Goal: Information Seeking & Learning: Learn about a topic

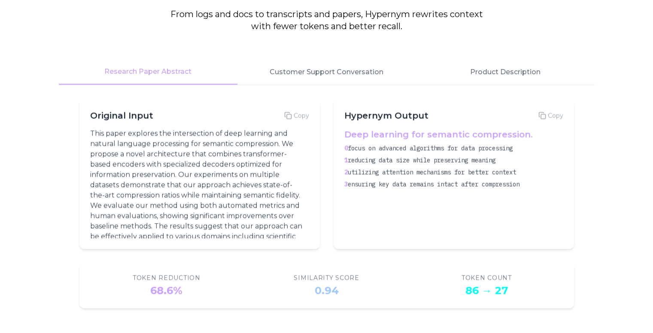
scroll to position [1109, 0]
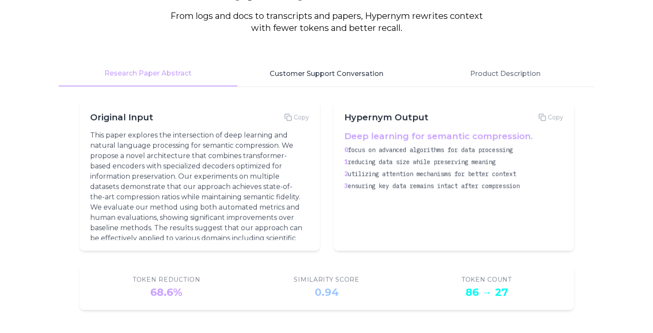
click at [303, 79] on button "Customer Support Conversation" at bounding box center [326, 73] width 179 height 25
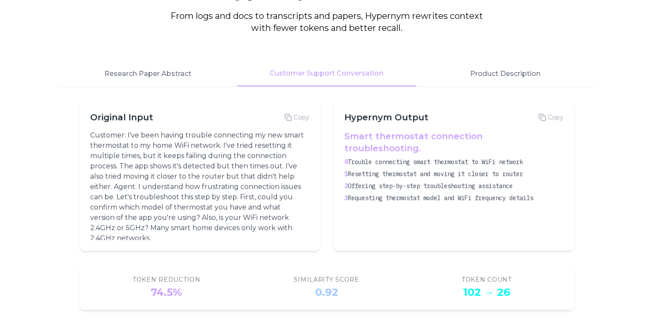
scroll to position [3, 0]
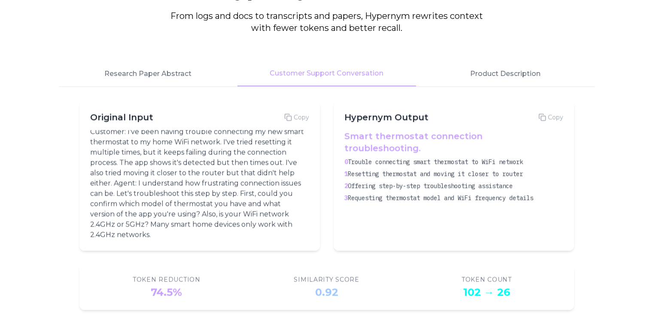
drag, startPoint x: 251, startPoint y: 245, endPoint x: 210, endPoint y: 232, distance: 42.6
click at [210, 232] on div "Original Input Copy Customer: I've been having trouble connecting my new smart …" at bounding box center [199, 175] width 240 height 150
click at [210, 232] on p "Customer: I've been having trouble connecting my new smart thermostat to my hom…" at bounding box center [197, 183] width 215 height 113
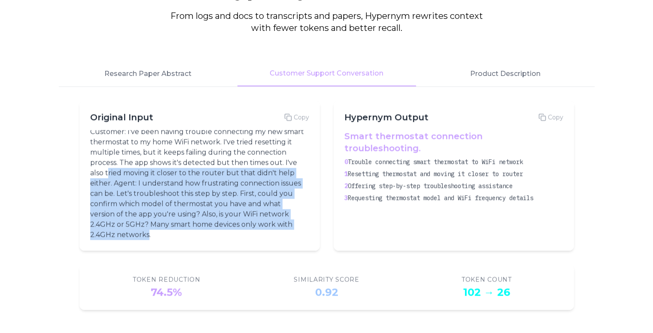
drag, startPoint x: 147, startPoint y: 233, endPoint x: 106, endPoint y: 172, distance: 73.4
click at [106, 172] on p "Customer: I've been having trouble connecting my new smart thermostat to my hom…" at bounding box center [197, 183] width 215 height 113
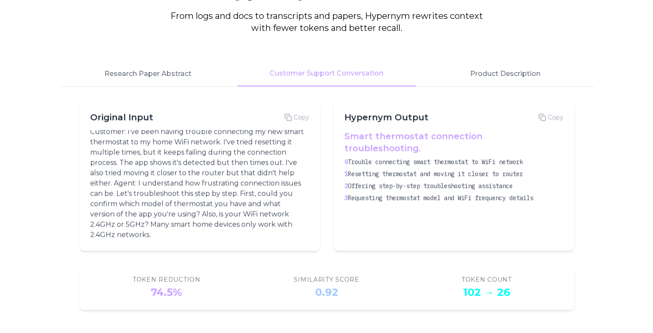
click at [52, 138] on div "Hypernym in Action From logs and docs to transcripts and papers, Hypernym rewri…" at bounding box center [326, 144] width 549 height 331
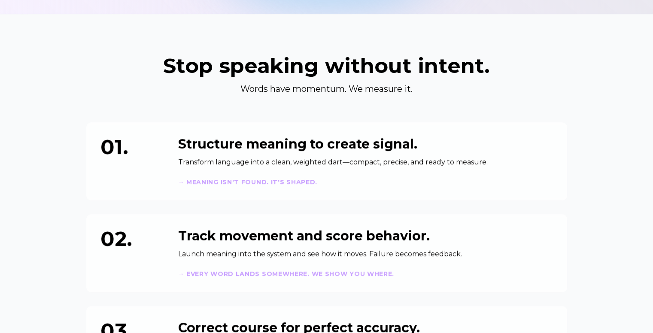
scroll to position [0, 0]
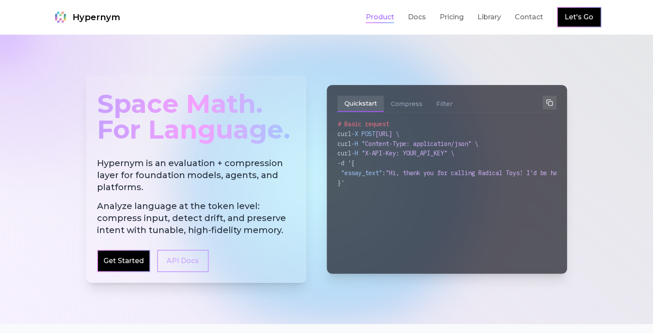
click at [394, 13] on link "Product" at bounding box center [380, 17] width 28 height 10
click at [407, 105] on button "Compress" at bounding box center [406, 104] width 45 height 16
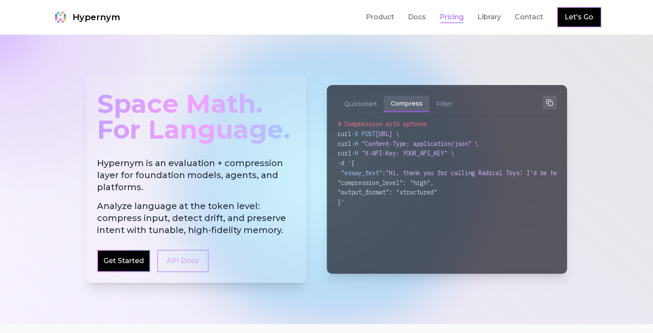
click at [463, 15] on link "Pricing" at bounding box center [451, 17] width 24 height 10
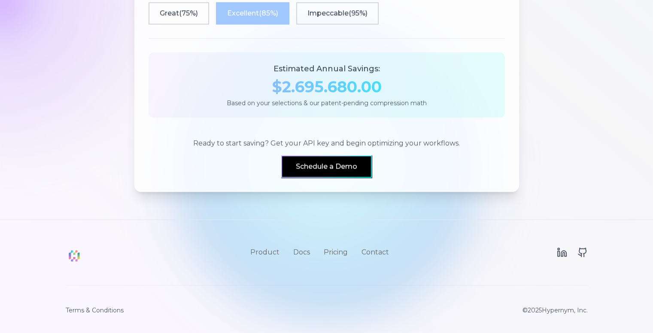
scroll to position [887, 0]
